Goal: Task Accomplishment & Management: Manage account settings

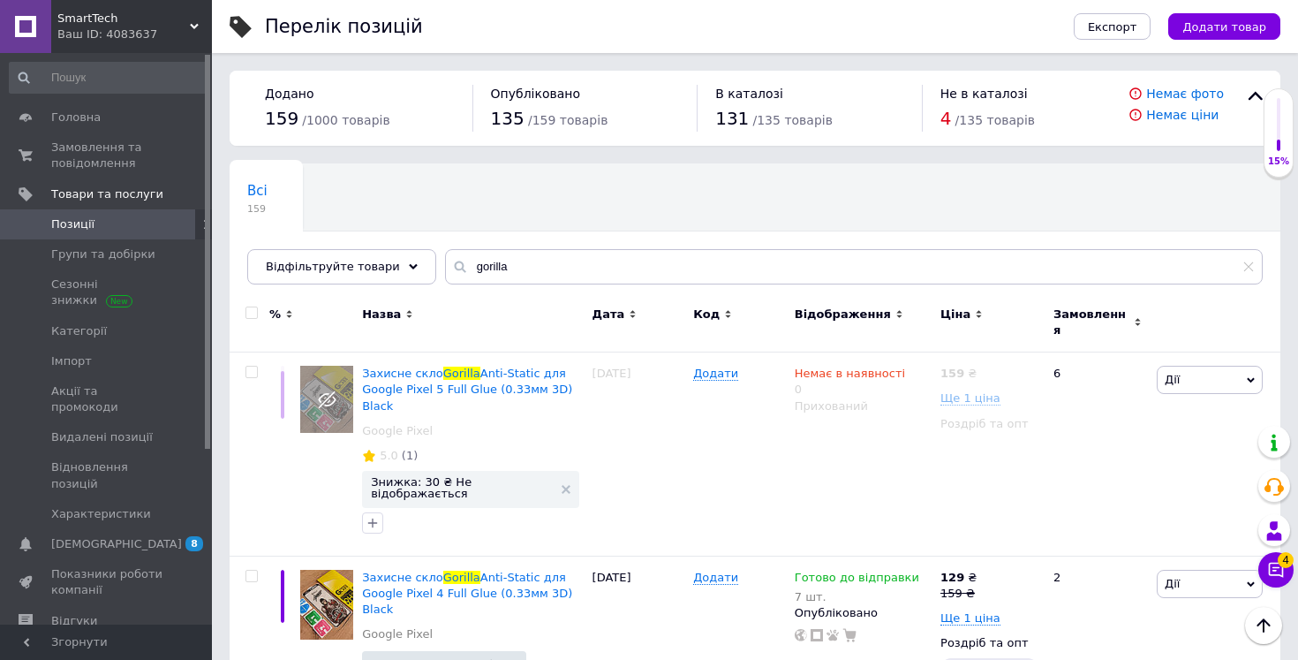
scroll to position [96, 0]
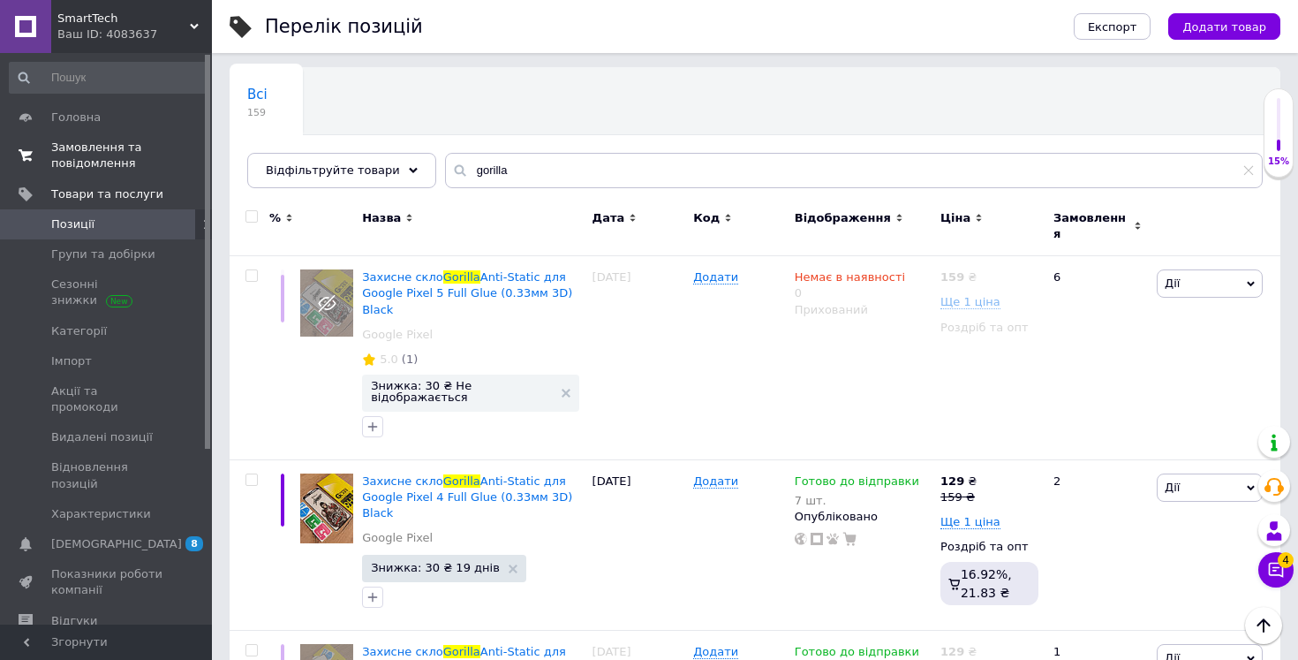
click at [83, 144] on span "Замовлення та повідомлення" at bounding box center [107, 156] width 112 height 32
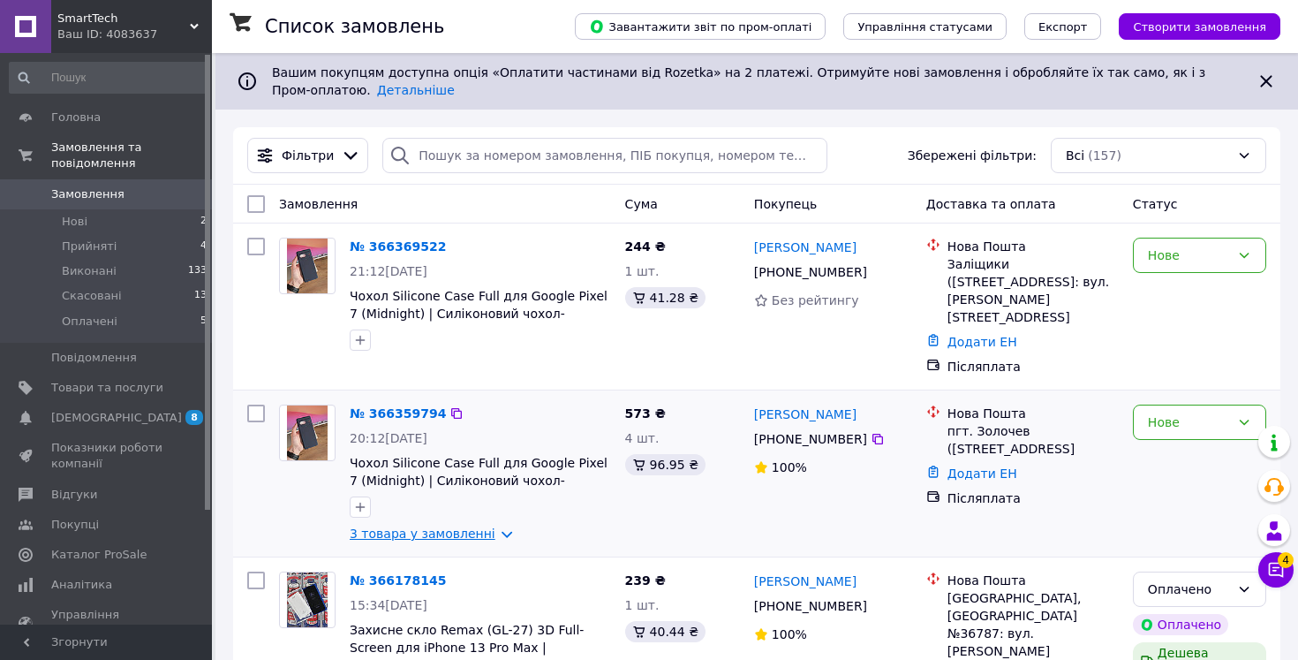
click at [401, 526] on link "3 товара у замовленні" at bounding box center [423, 533] width 146 height 14
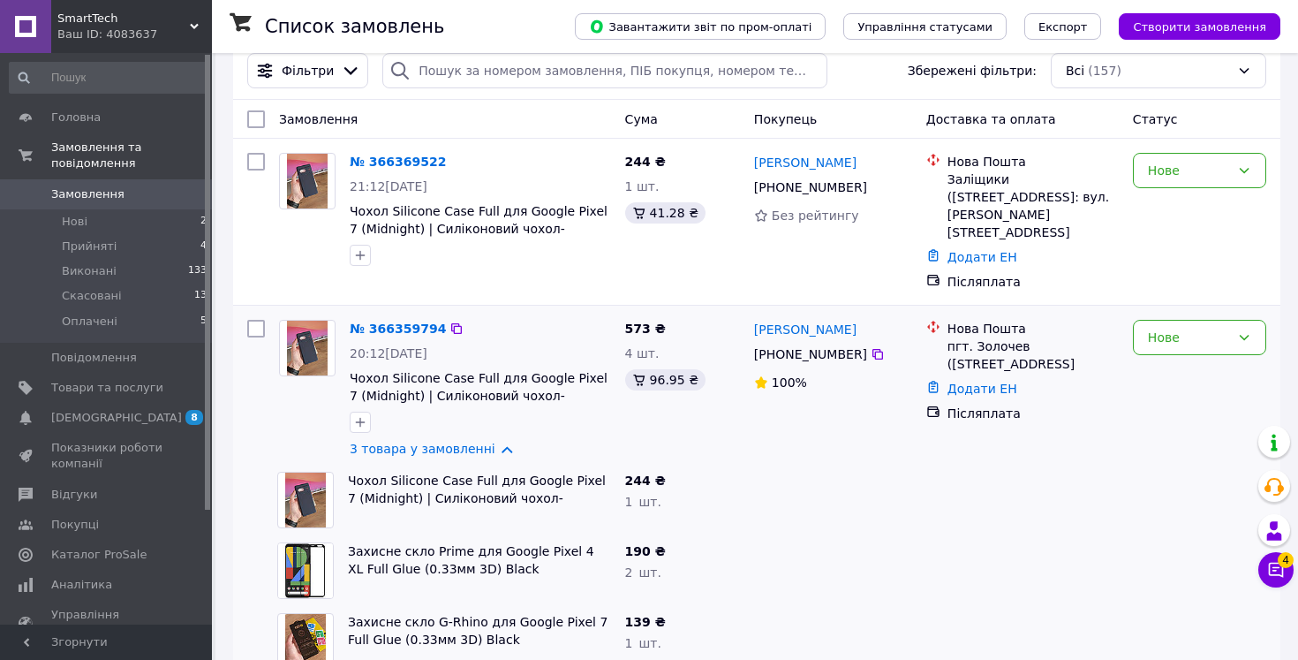
scroll to position [100, 0]
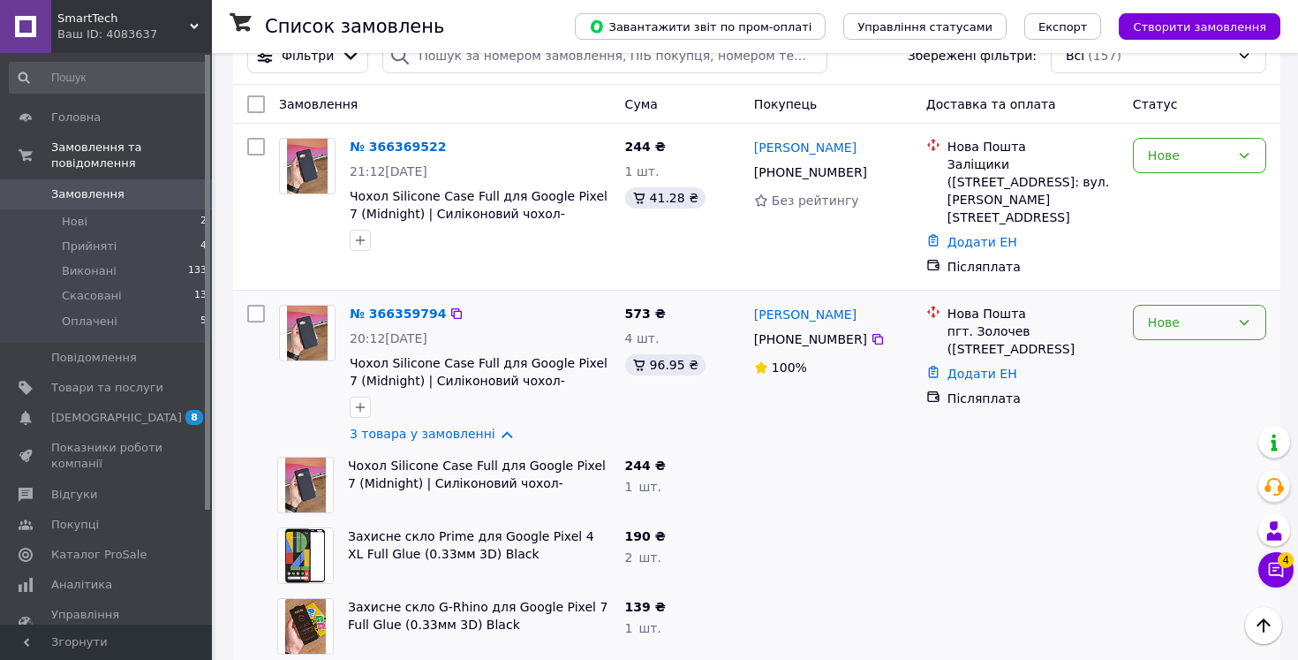
click at [1186, 313] on div "Нове" at bounding box center [1189, 322] width 82 height 19
click at [1180, 347] on li "Прийнято" at bounding box center [1200, 343] width 132 height 32
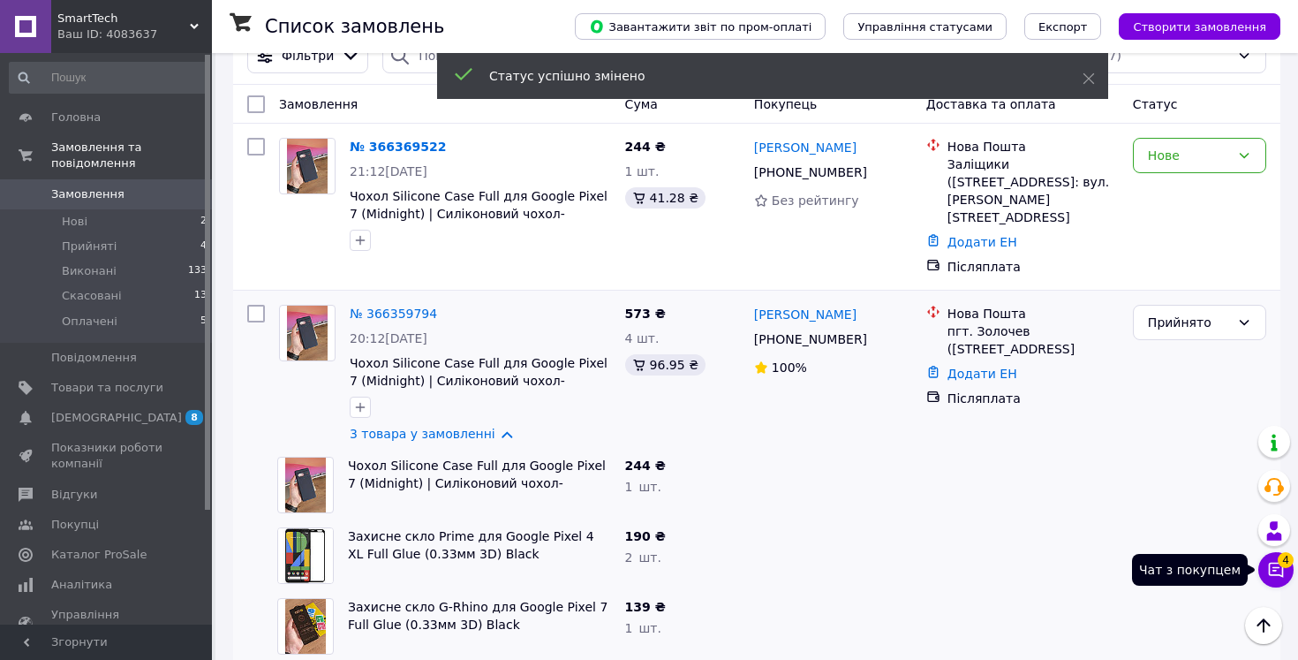
click at [1280, 570] on icon at bounding box center [1276, 570] width 18 height 18
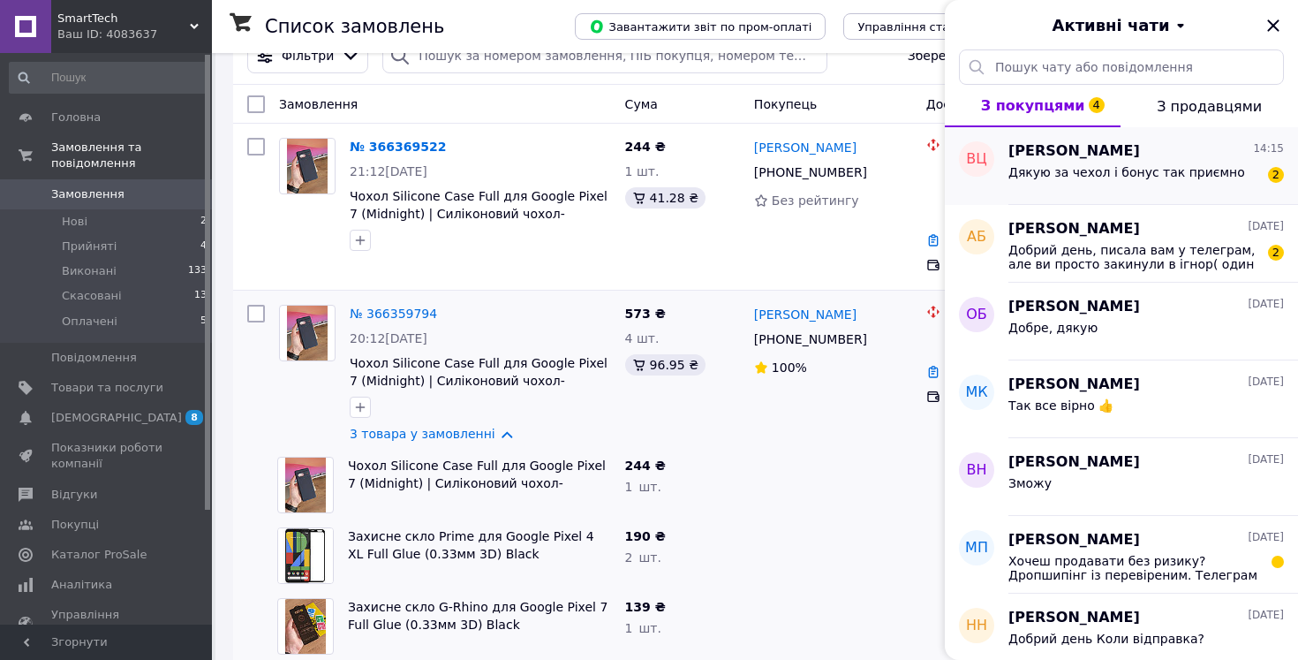
click at [1174, 193] on div "[PERSON_NAME] 14:15 Дякую за чехол і бонус так приємно 2" at bounding box center [1154, 166] width 290 height 78
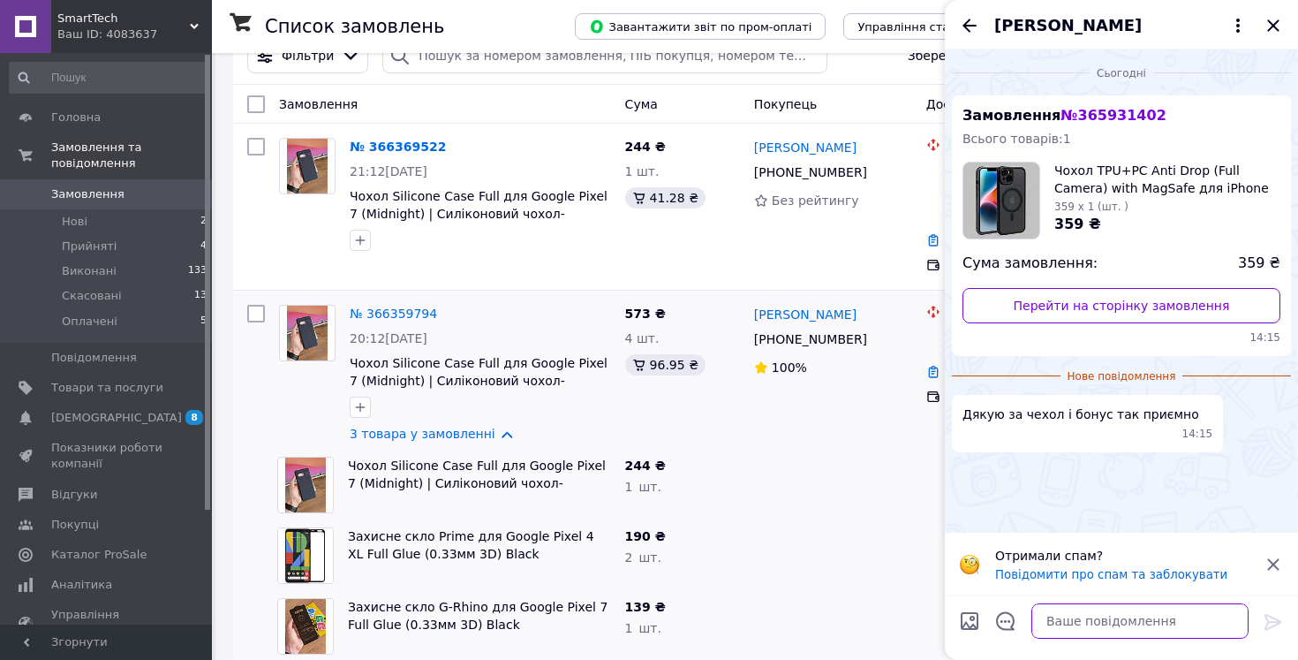
click at [1132, 622] on textarea at bounding box center [1139, 620] width 217 height 35
type textarea ":)"
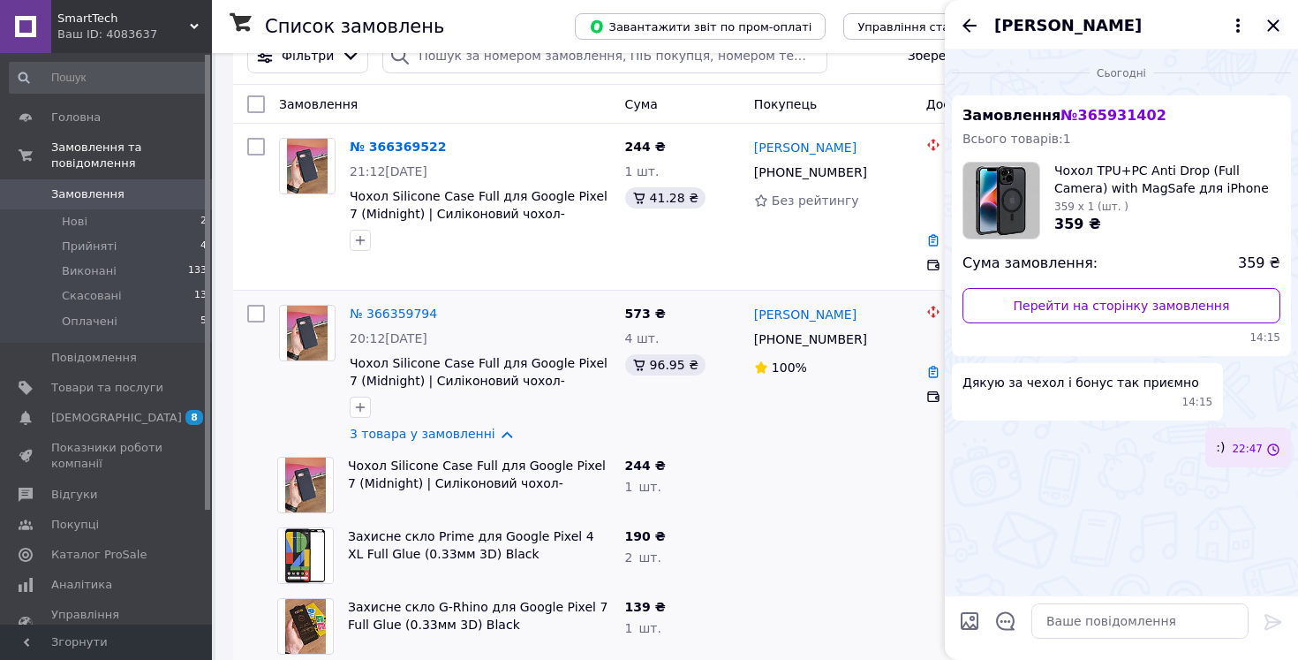
click at [1265, 28] on icon "Закрити" at bounding box center [1273, 25] width 21 height 21
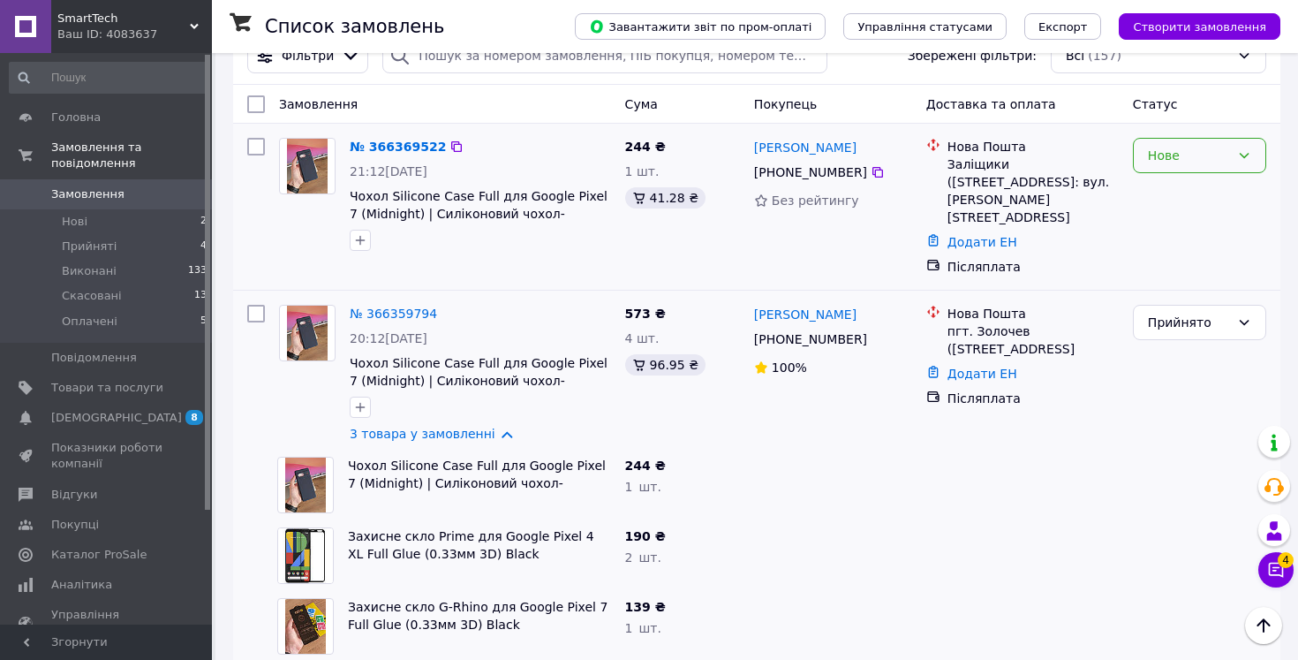
click at [1220, 149] on div "Нове" at bounding box center [1189, 155] width 82 height 19
click at [1201, 200] on li "Прийнято" at bounding box center [1200, 194] width 132 height 32
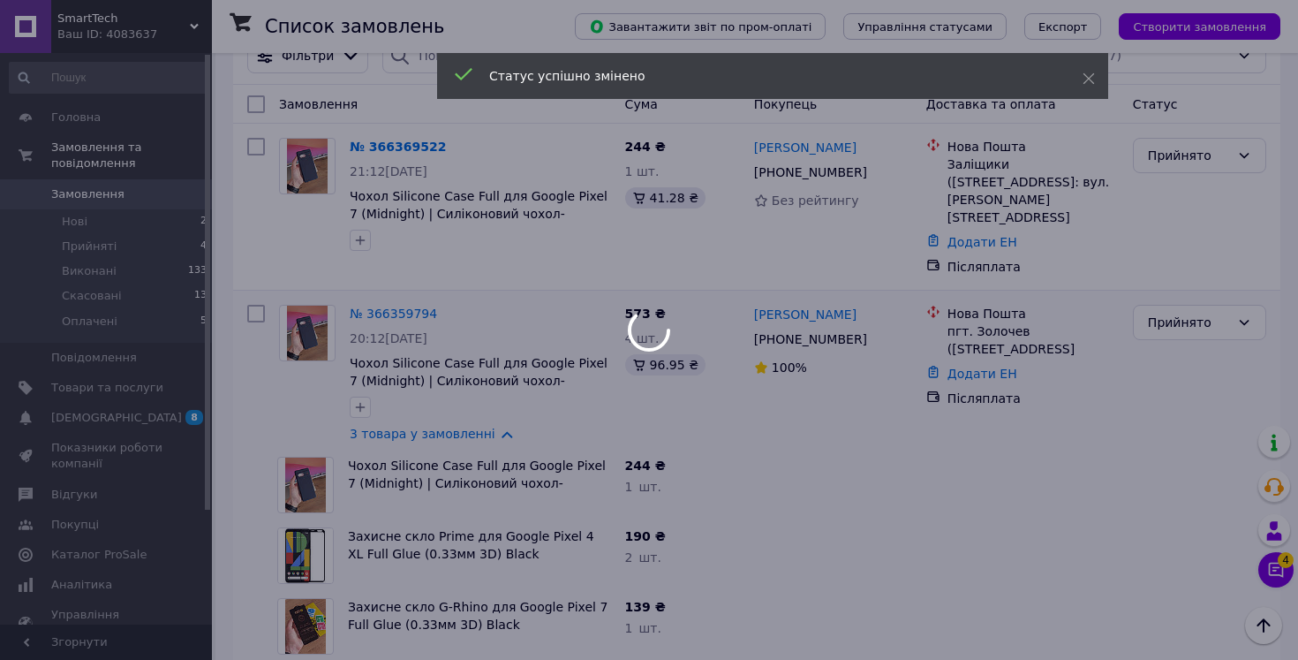
click at [1265, 561] on div at bounding box center [649, 330] width 1298 height 660
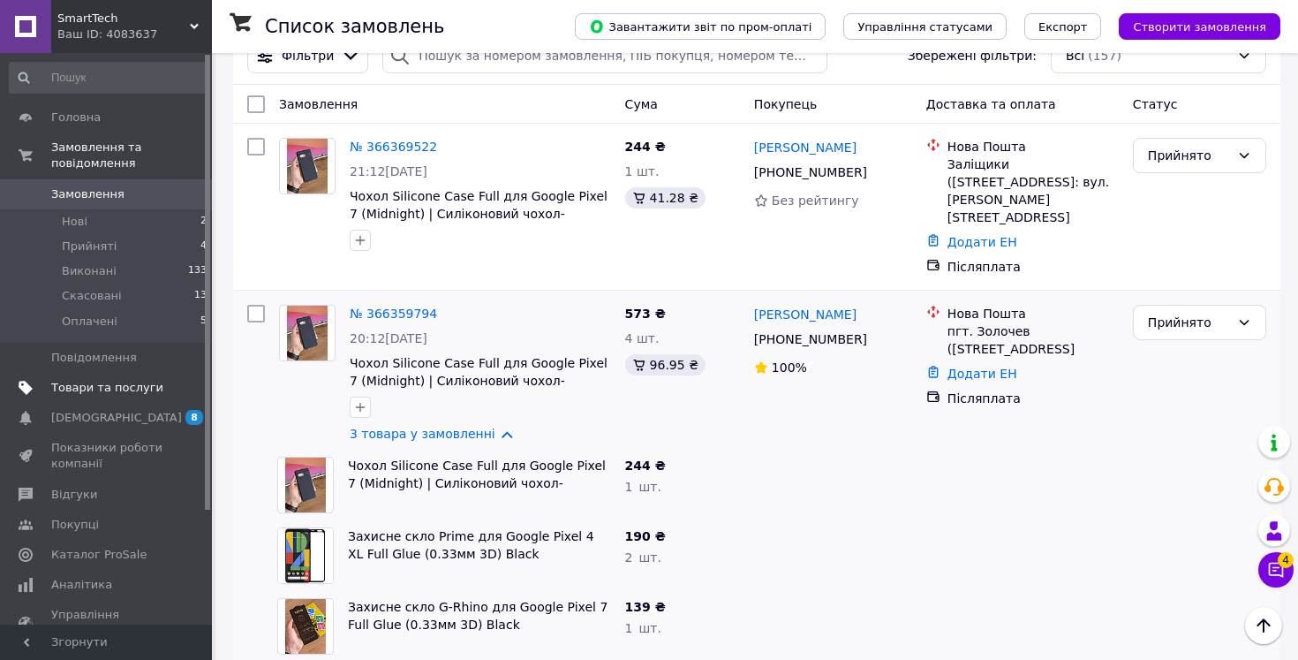
click at [78, 385] on span "Товари та послуги" at bounding box center [107, 388] width 112 height 16
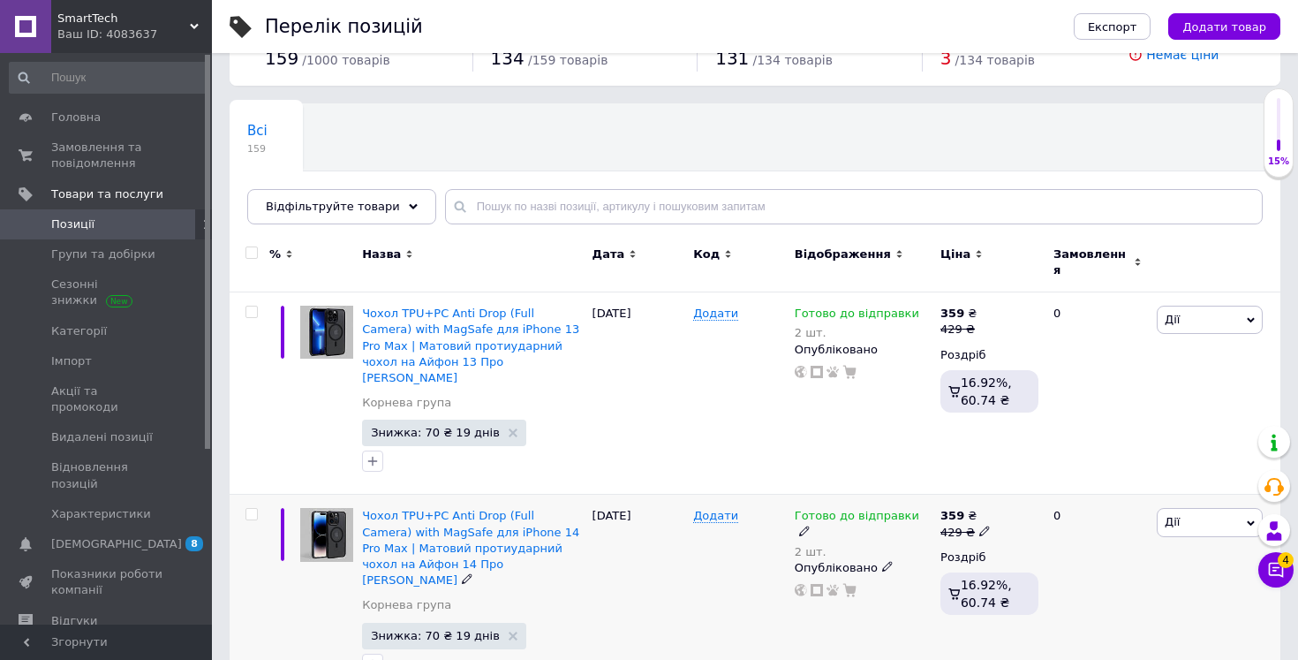
scroll to position [69, 0]
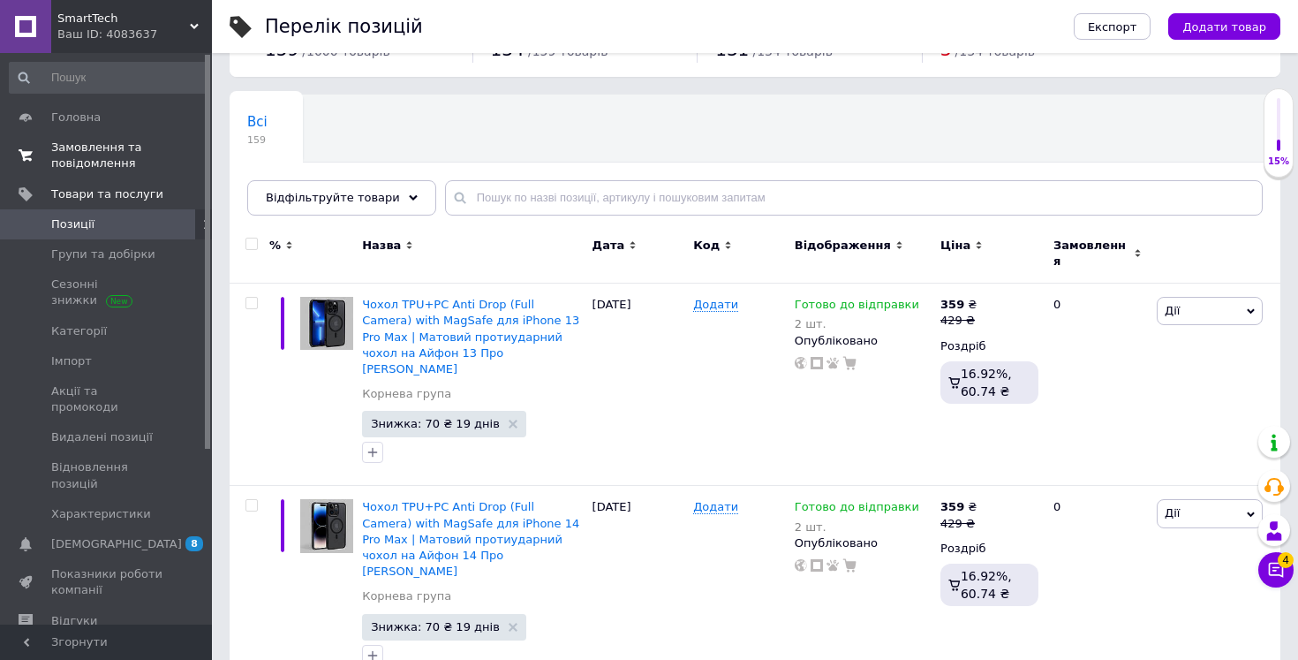
click at [119, 160] on span "Замовлення та повідомлення" at bounding box center [107, 156] width 112 height 32
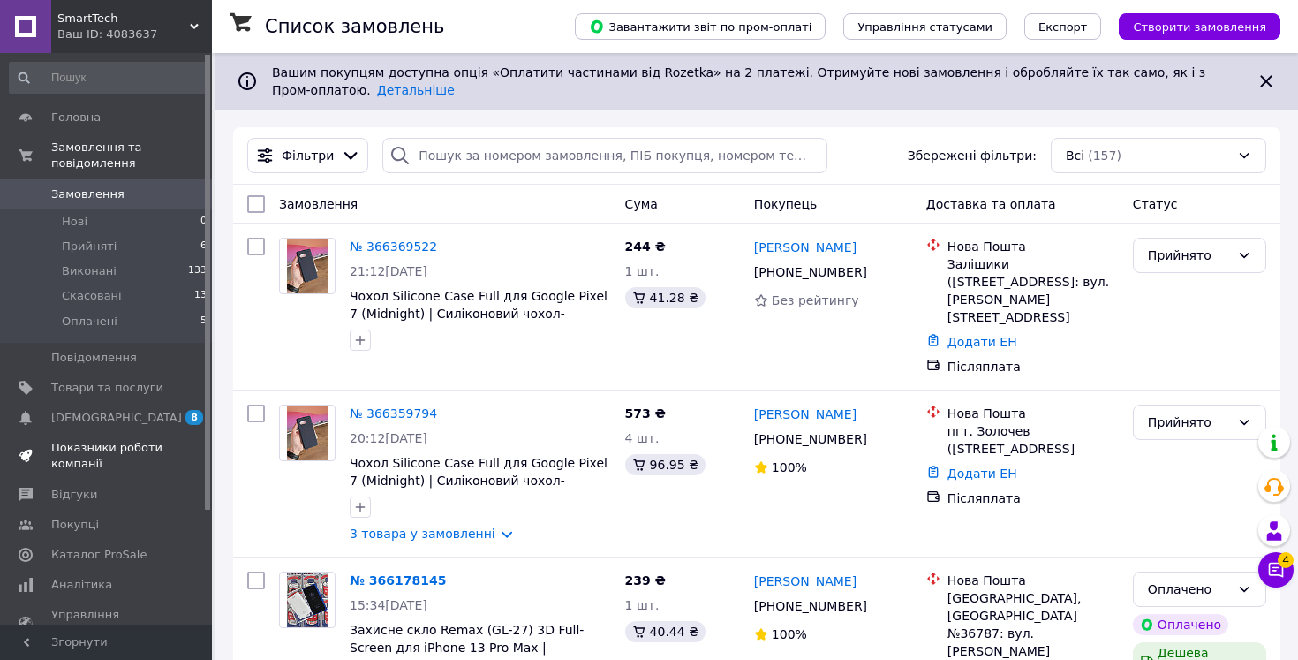
click at [141, 456] on span "Показники роботи компанії" at bounding box center [107, 456] width 112 height 32
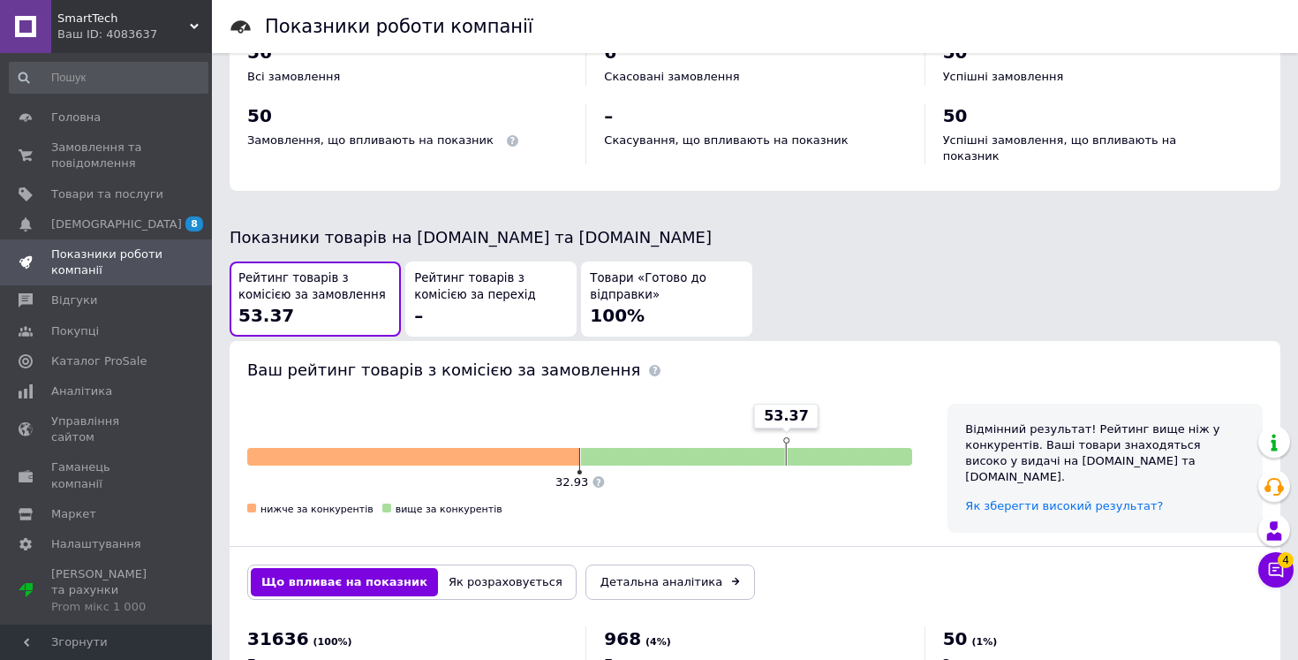
scroll to position [904, 0]
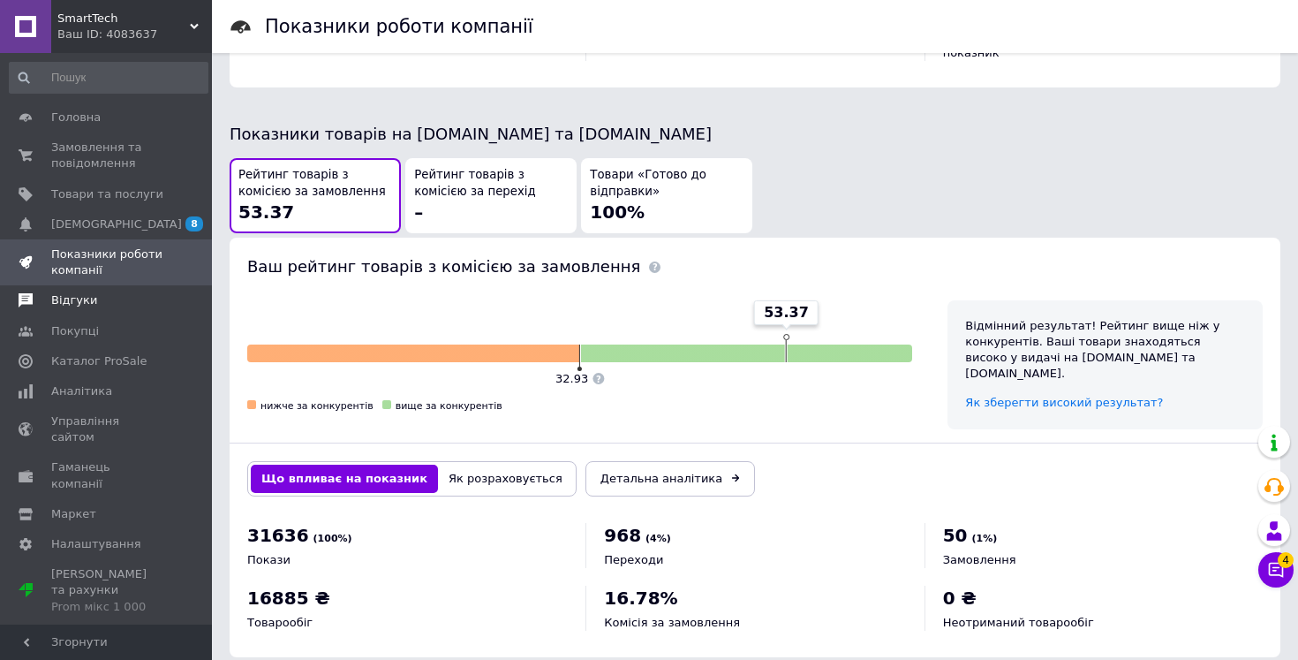
click at [106, 311] on link "Відгуки" at bounding box center [108, 300] width 217 height 30
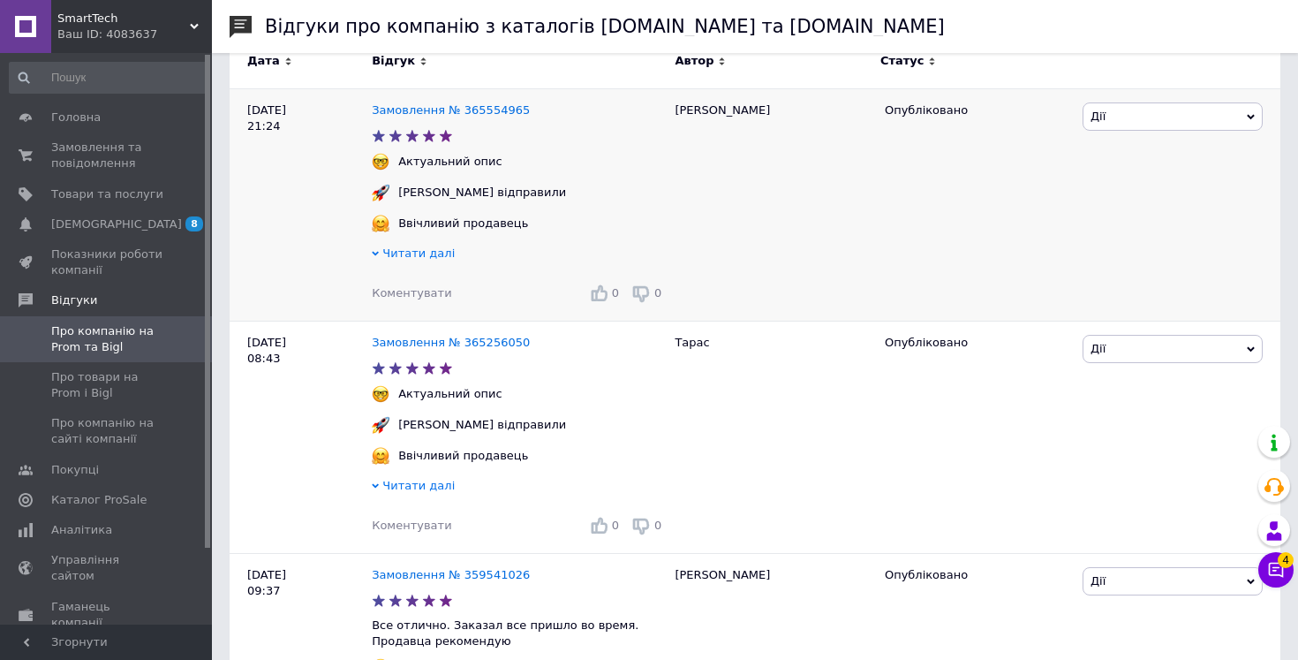
scroll to position [301, 0]
